Goal: Task Accomplishment & Management: Manage account settings

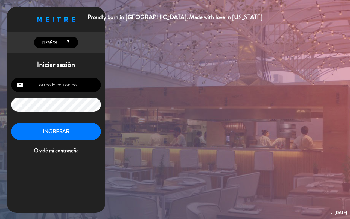
type input "[EMAIL_ADDRESS][DOMAIN_NAME]"
click at [77, 132] on button "INGRESAR" at bounding box center [56, 131] width 90 height 17
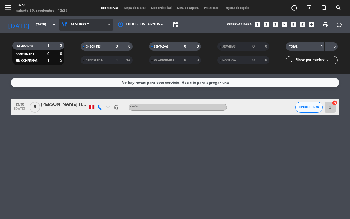
click at [82, 24] on span "Almuerzo" at bounding box center [80, 25] width 19 height 4
click at [85, 59] on div "menu LA73 [DATE] 20. septiembre - 12:25 Mis reservas Mapa de mesas Disponibilid…" at bounding box center [175, 37] width 350 height 74
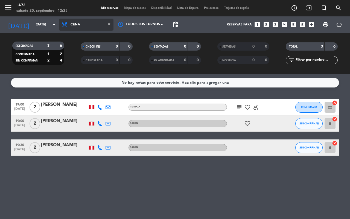
click at [98, 27] on span "Cena" at bounding box center [86, 25] width 55 height 12
click at [89, 49] on div "menu LA73 [DATE] 20. septiembre - 12:25 Mis reservas Mapa de mesas Disponibilid…" at bounding box center [175, 37] width 350 height 74
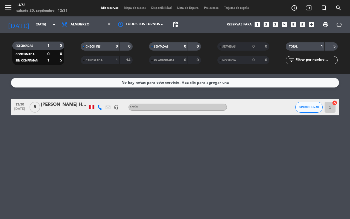
click at [188, 187] on div "No hay notas para este servicio. Haz clic para agregar una 13:30 [DATE] 5 [PERS…" at bounding box center [175, 146] width 350 height 145
click at [146, 163] on div "No hay notas para este servicio. Haz clic para agregar una 13:30 [DATE] 5 [PERS…" at bounding box center [175, 146] width 350 height 145
